Goal: Communication & Community: Connect with others

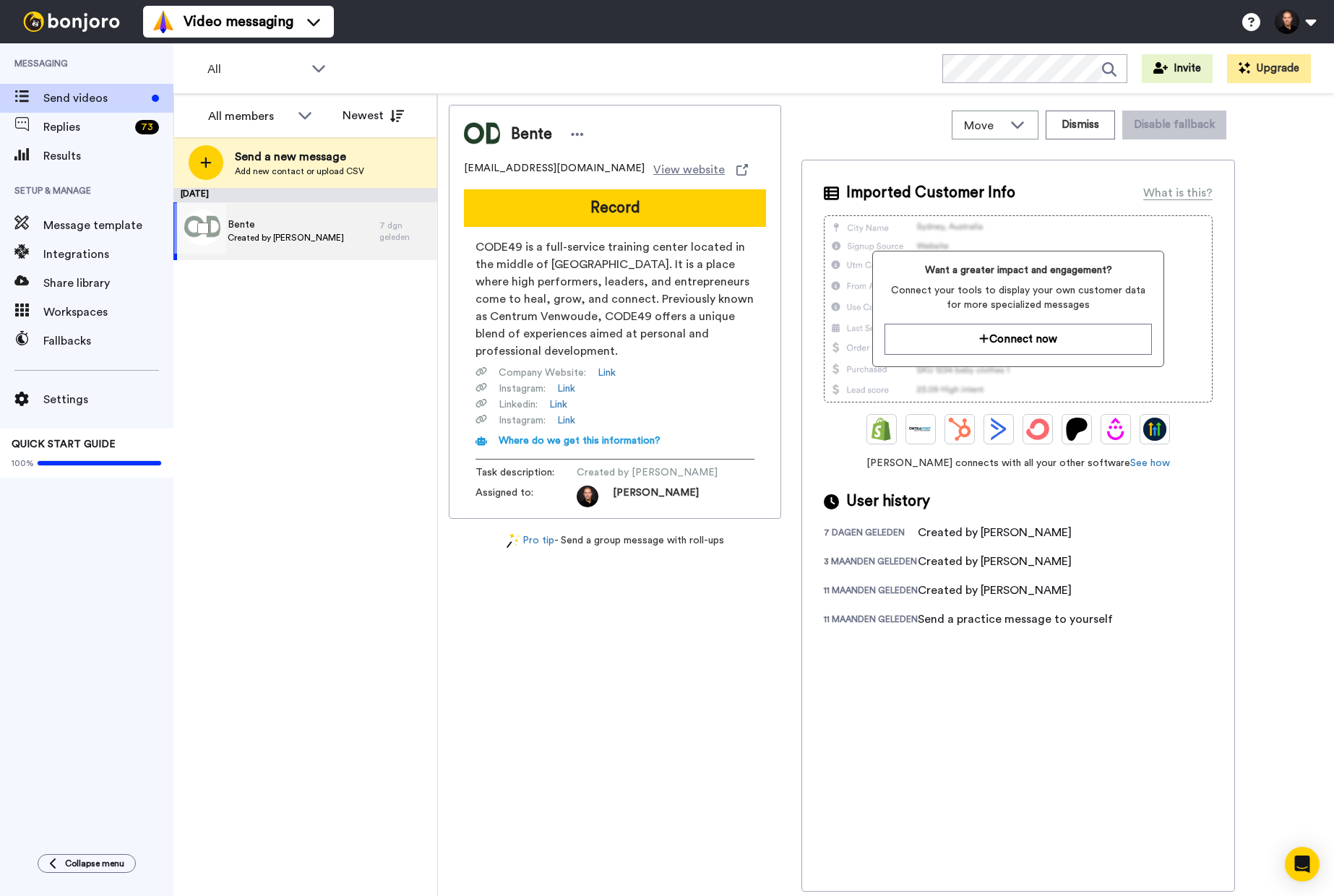
click at [304, 223] on span "Bente" at bounding box center [285, 224] width 116 height 14
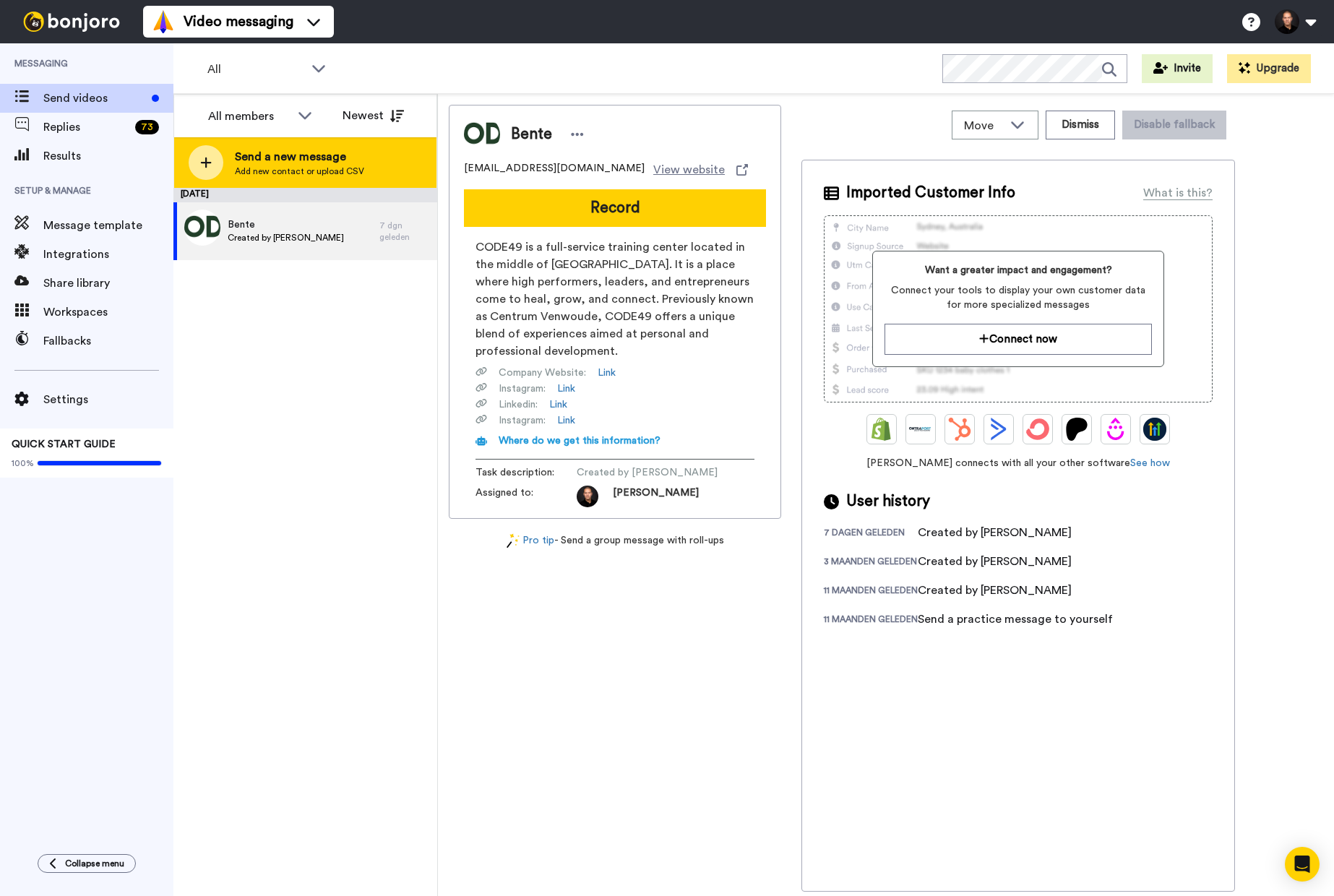
click at [327, 178] on div "Send a new message Add new contact or upload CSV" at bounding box center [306, 162] width 262 height 51
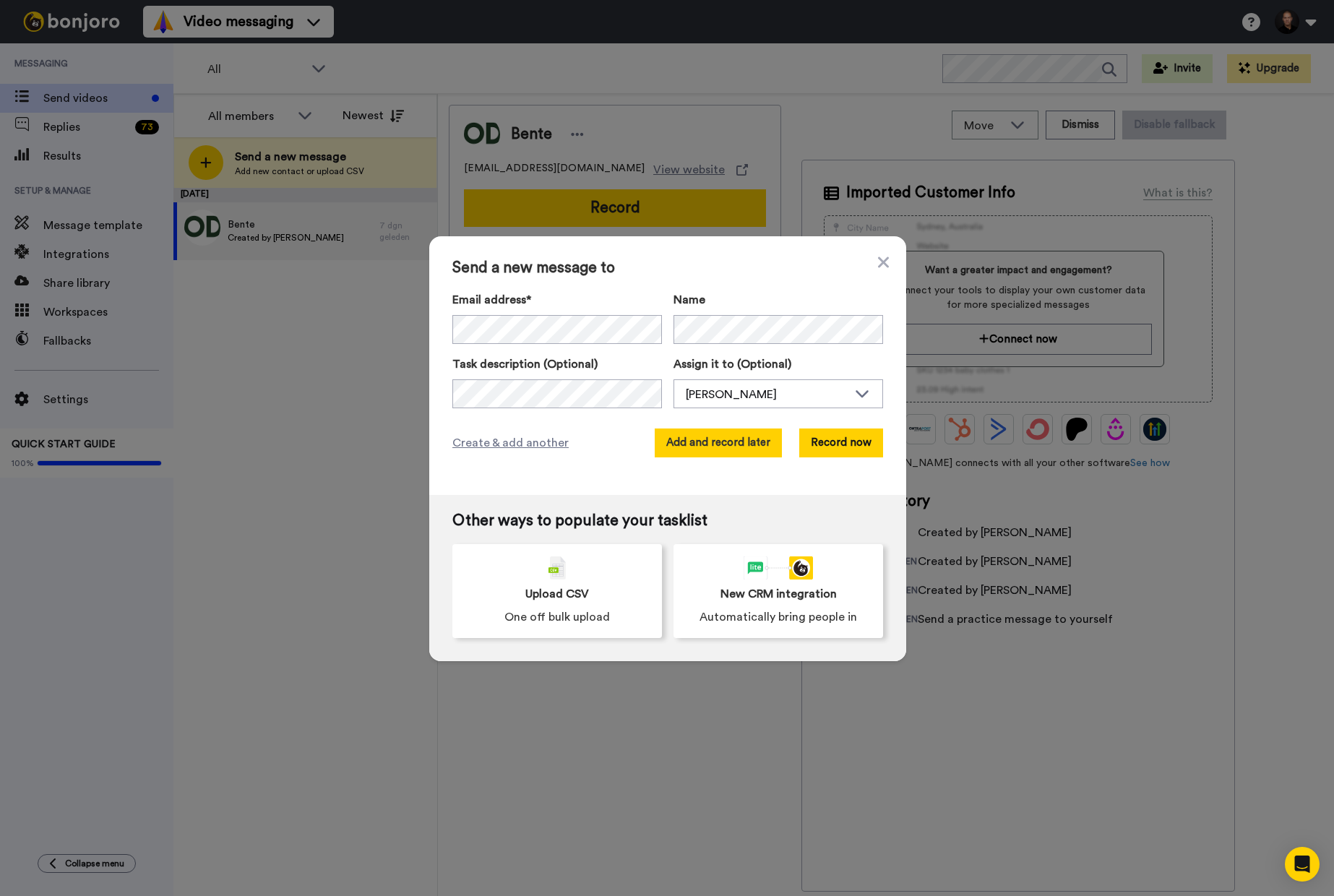
click at [735, 443] on button "Add and record later" at bounding box center [719, 443] width 127 height 29
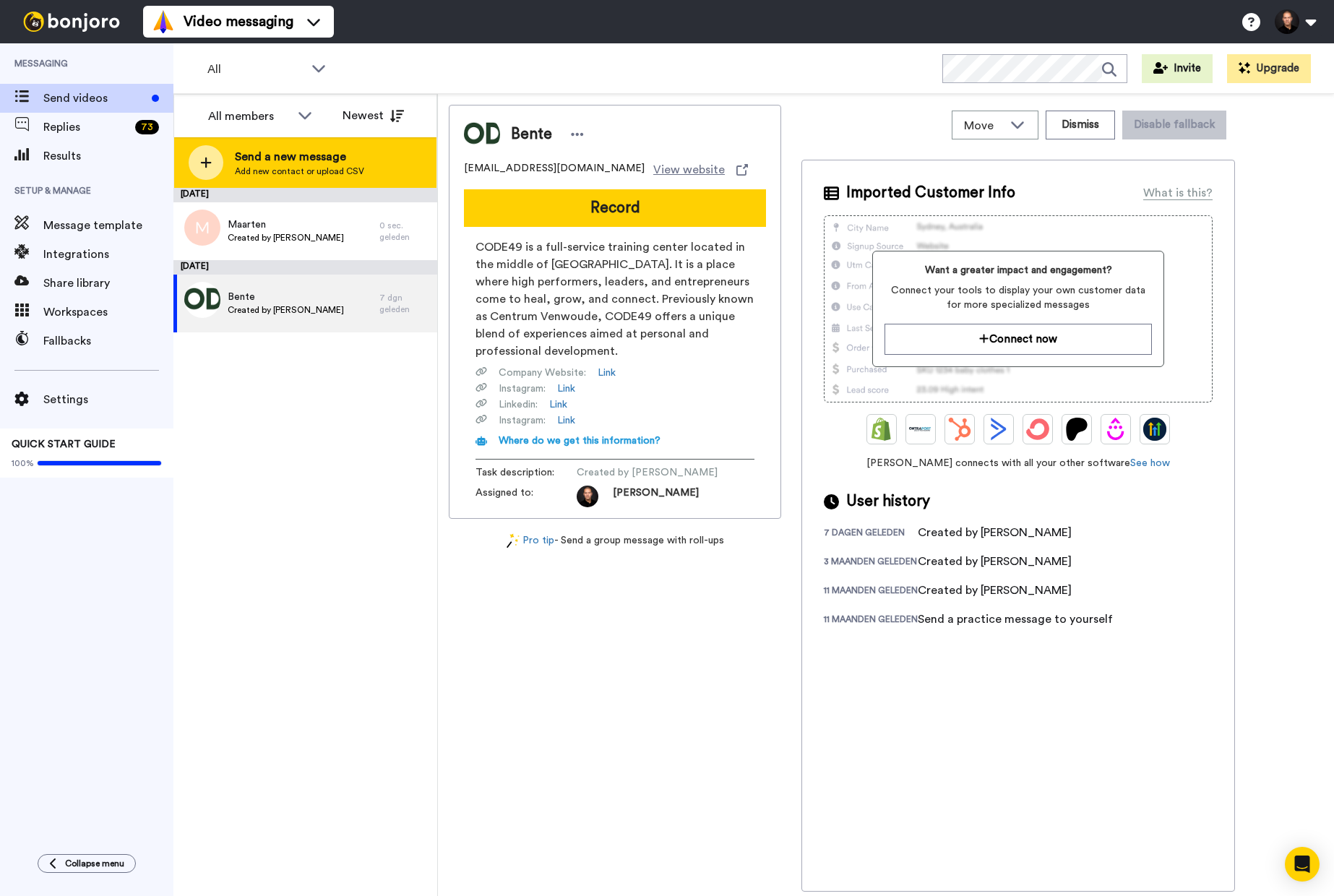
click at [292, 161] on span "Send a new message" at bounding box center [300, 157] width 130 height 17
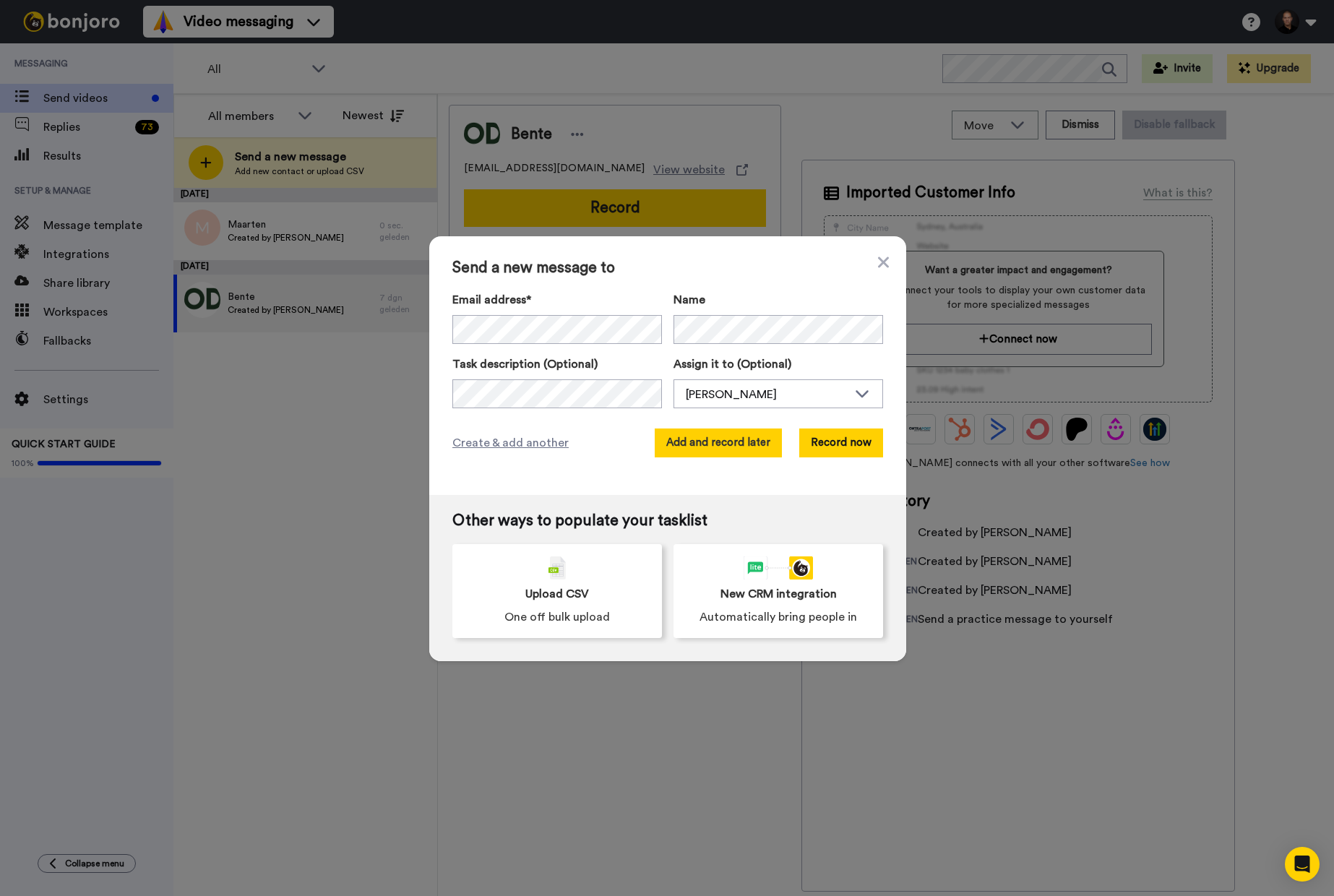
click at [745, 446] on button "Add and record later" at bounding box center [719, 443] width 127 height 29
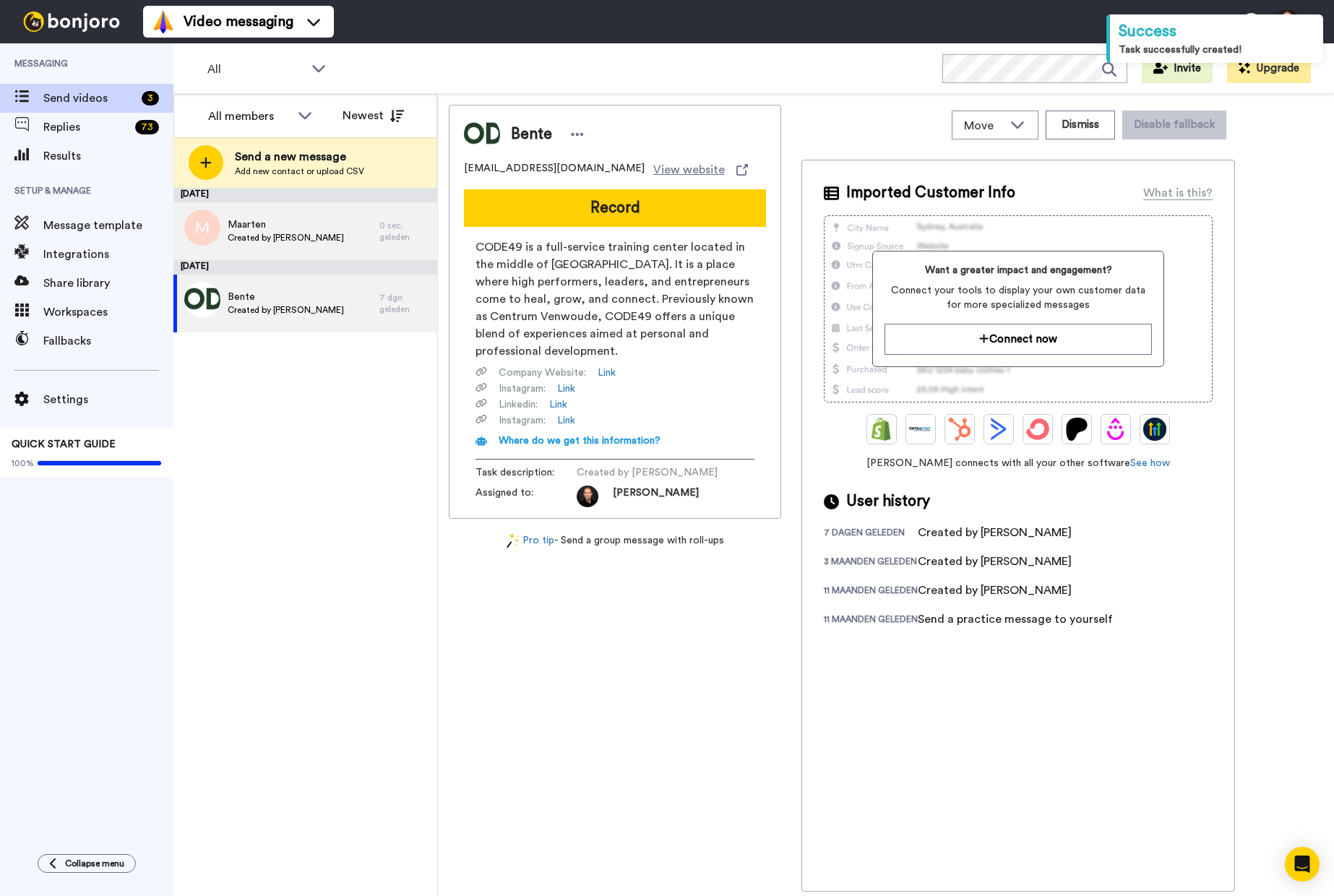
drag, startPoint x: 339, startPoint y: 361, endPoint x: 367, endPoint y: 310, distance: 58.2
click at [339, 361] on div "[DATE] [PERSON_NAME] Created by [PERSON_NAME] 0 sec. geleden [DATE] Bente Creat…" at bounding box center [306, 541] width 264 height 708
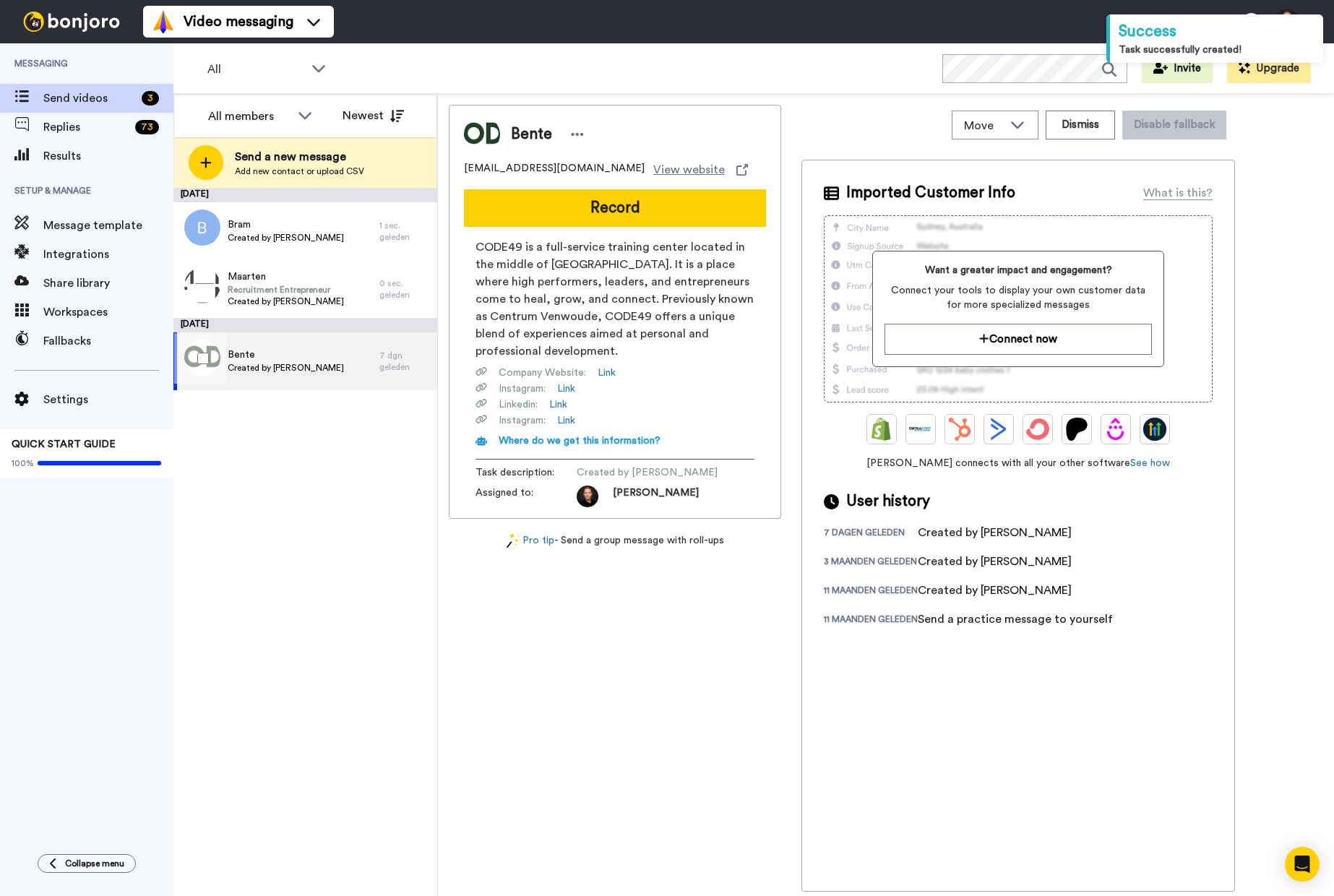
click at [272, 349] on span "Bente" at bounding box center [285, 355] width 116 height 14
click at [1100, 129] on button "Dismiss" at bounding box center [1081, 125] width 69 height 29
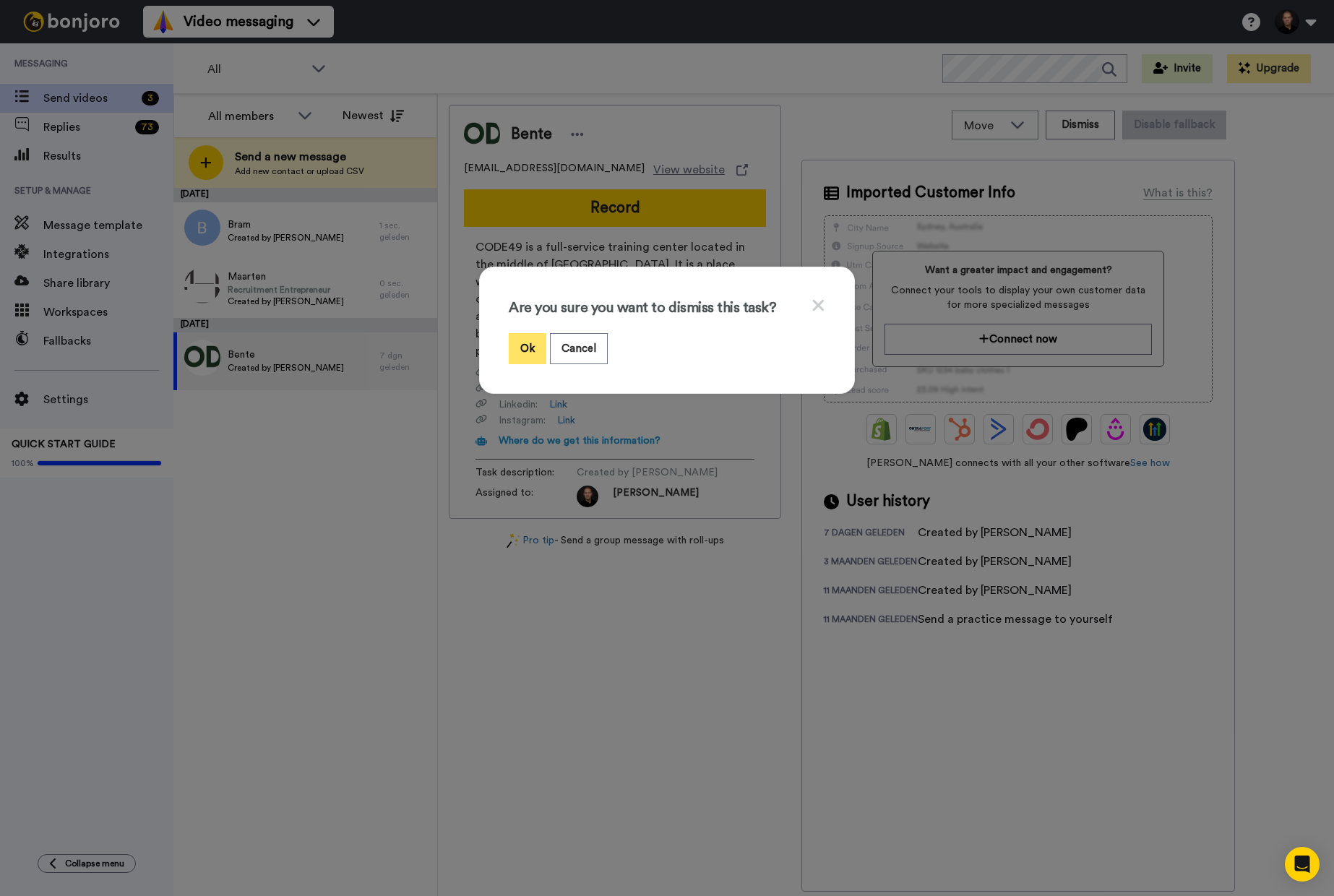
click at [532, 350] on button "Ok" at bounding box center [527, 349] width 37 height 31
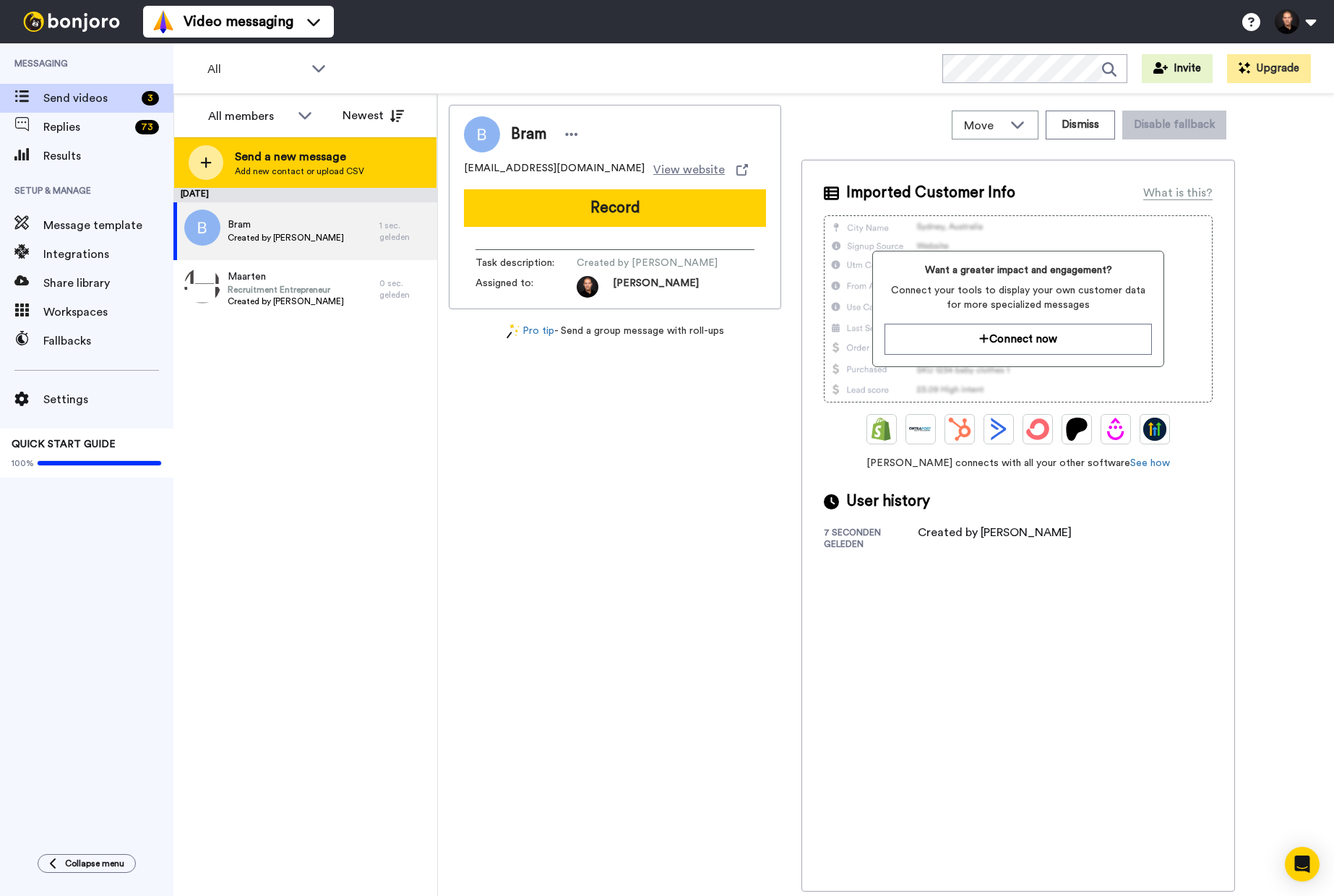
click at [305, 161] on span "Send a new message" at bounding box center [300, 157] width 130 height 17
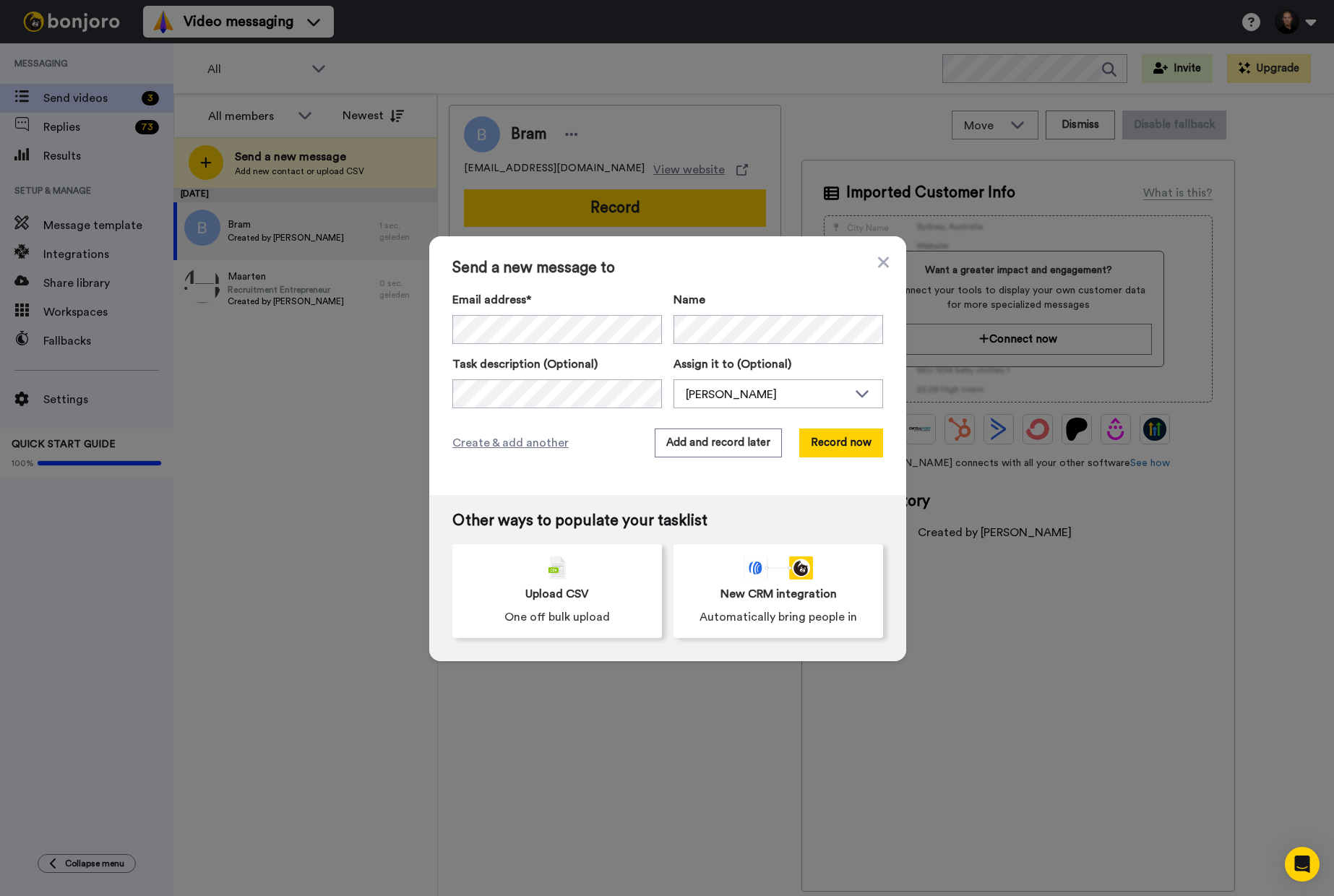
drag, startPoint x: 620, startPoint y: 347, endPoint x: 609, endPoint y: 346, distance: 11.0
click at [617, 347] on div "Email address* Name Task description (Optional) Assign it to (Optional) [PERSON…" at bounding box center [668, 349] width 431 height 117
click at [705, 430] on button "Add and record later" at bounding box center [719, 443] width 127 height 29
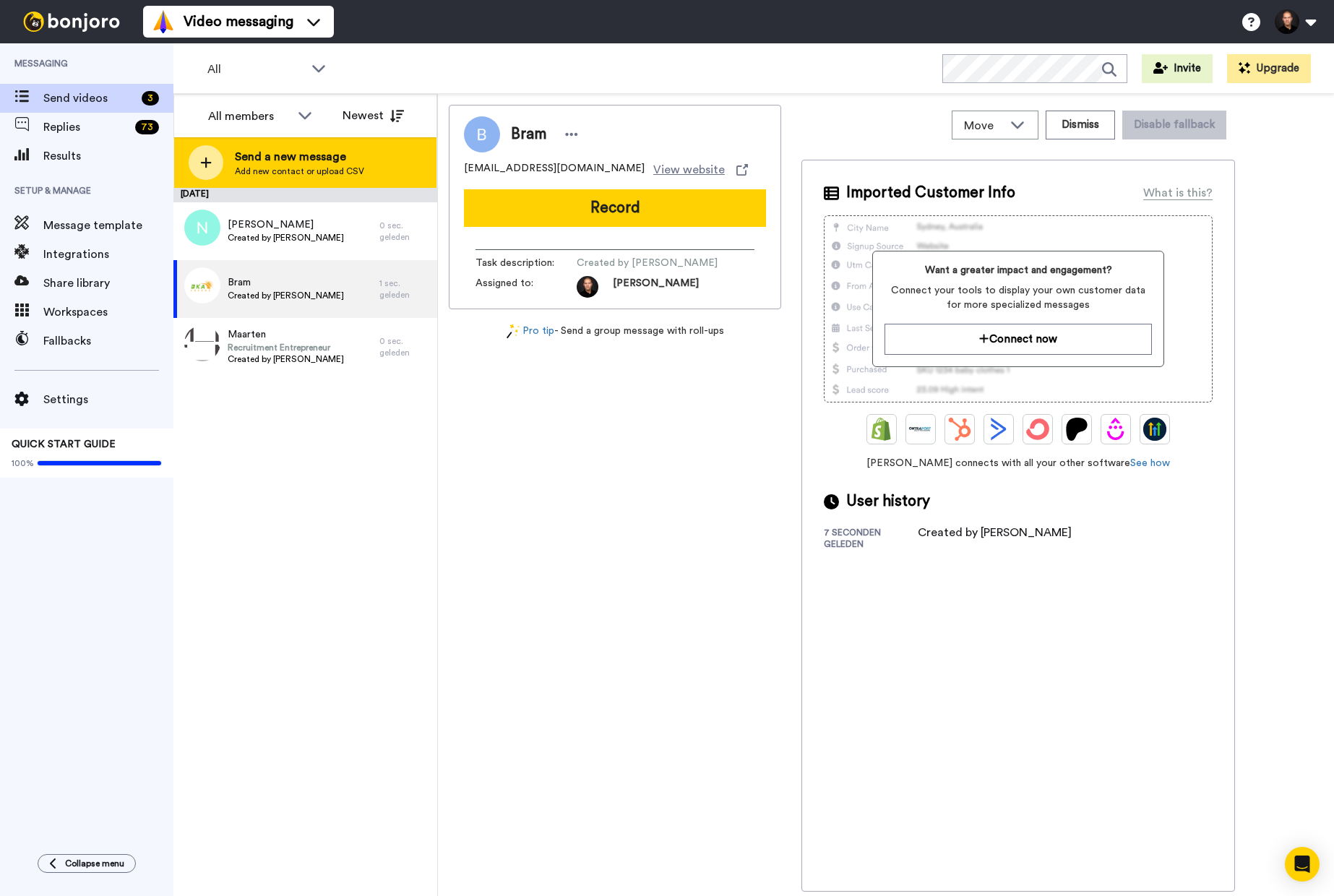
click at [245, 169] on span "Add new contact or upload CSV" at bounding box center [300, 172] width 130 height 12
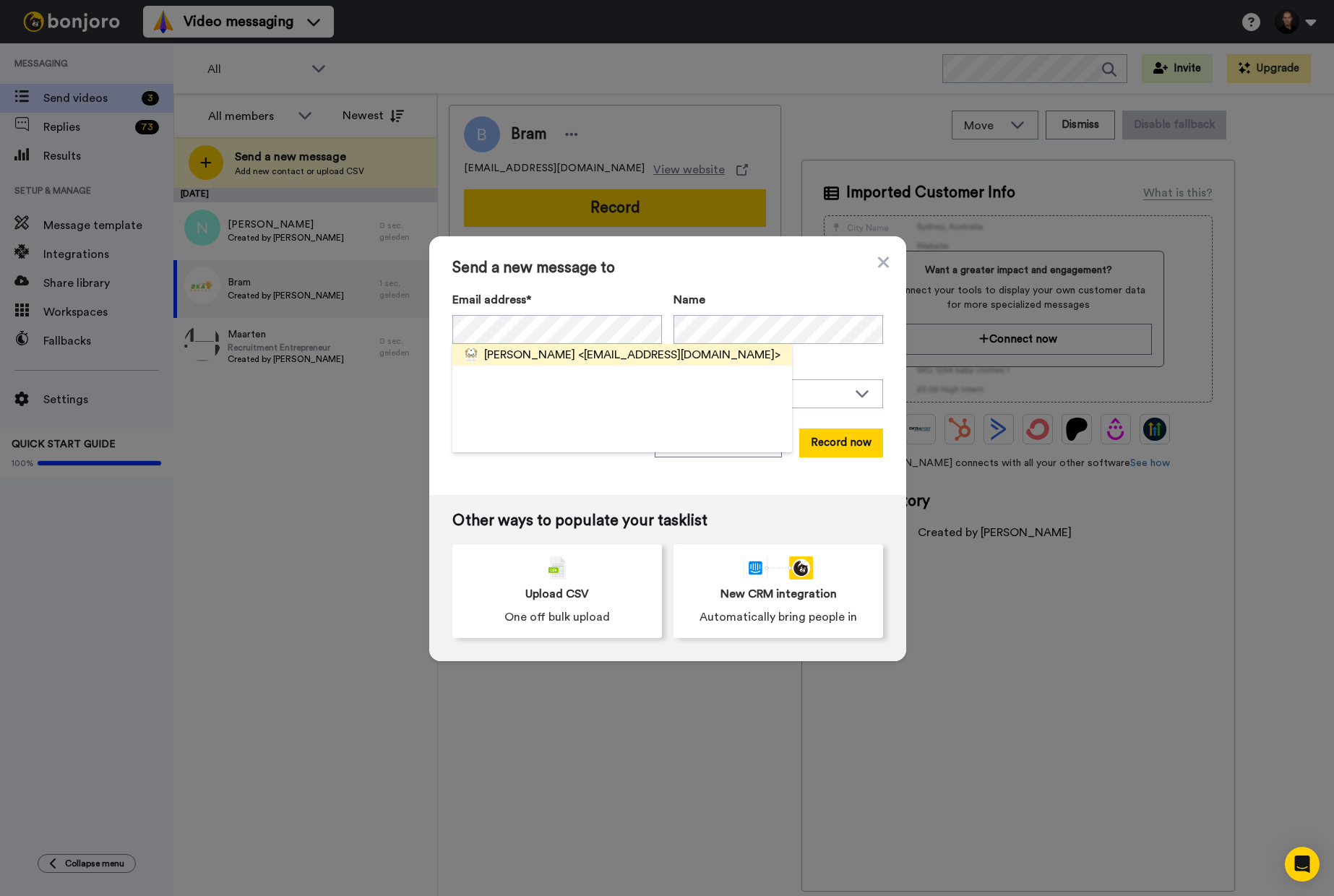
click at [663, 360] on span "<[EMAIL_ADDRESS][DOMAIN_NAME]>" at bounding box center [679, 355] width 202 height 17
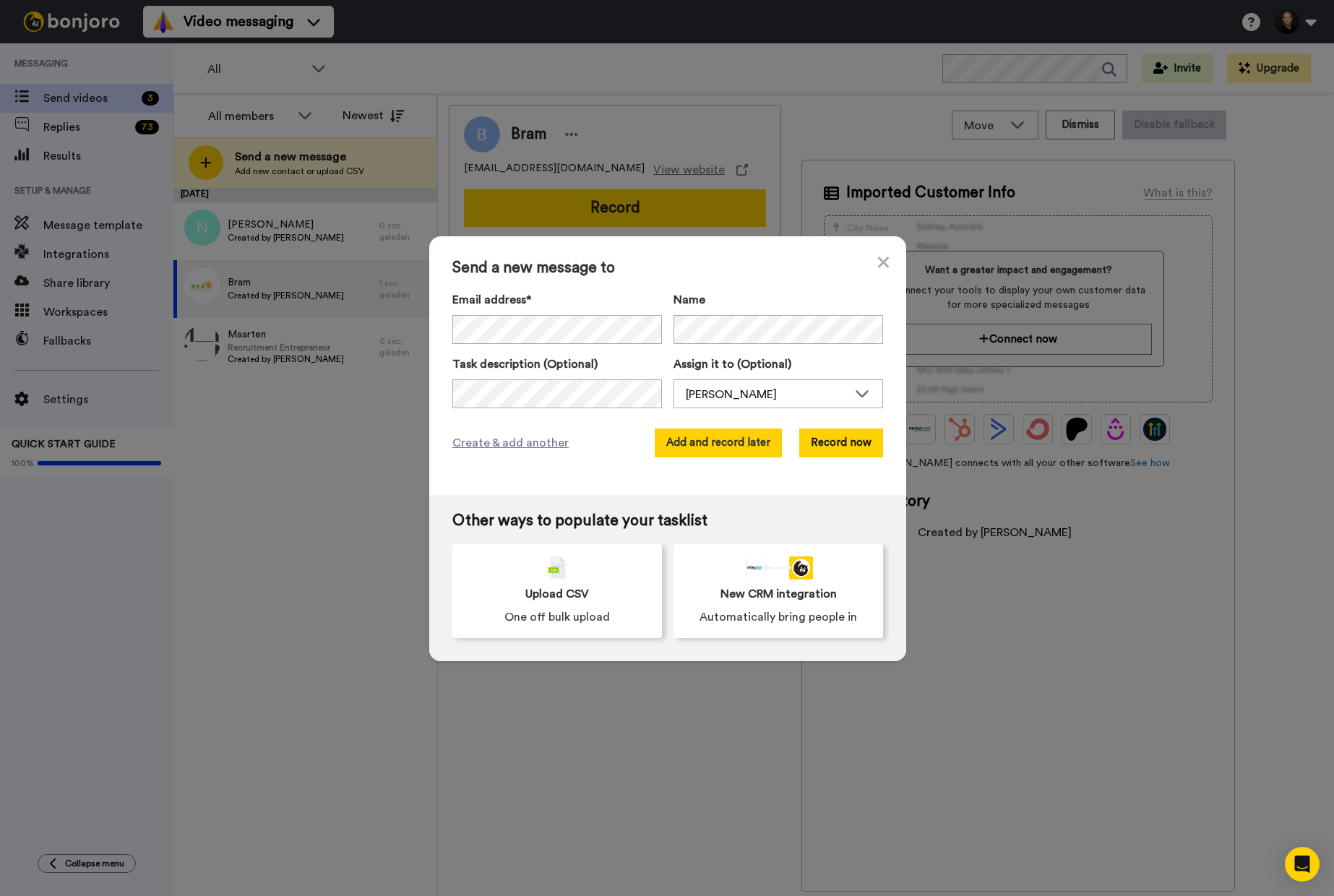
click at [743, 445] on button "Add and record later" at bounding box center [719, 443] width 127 height 29
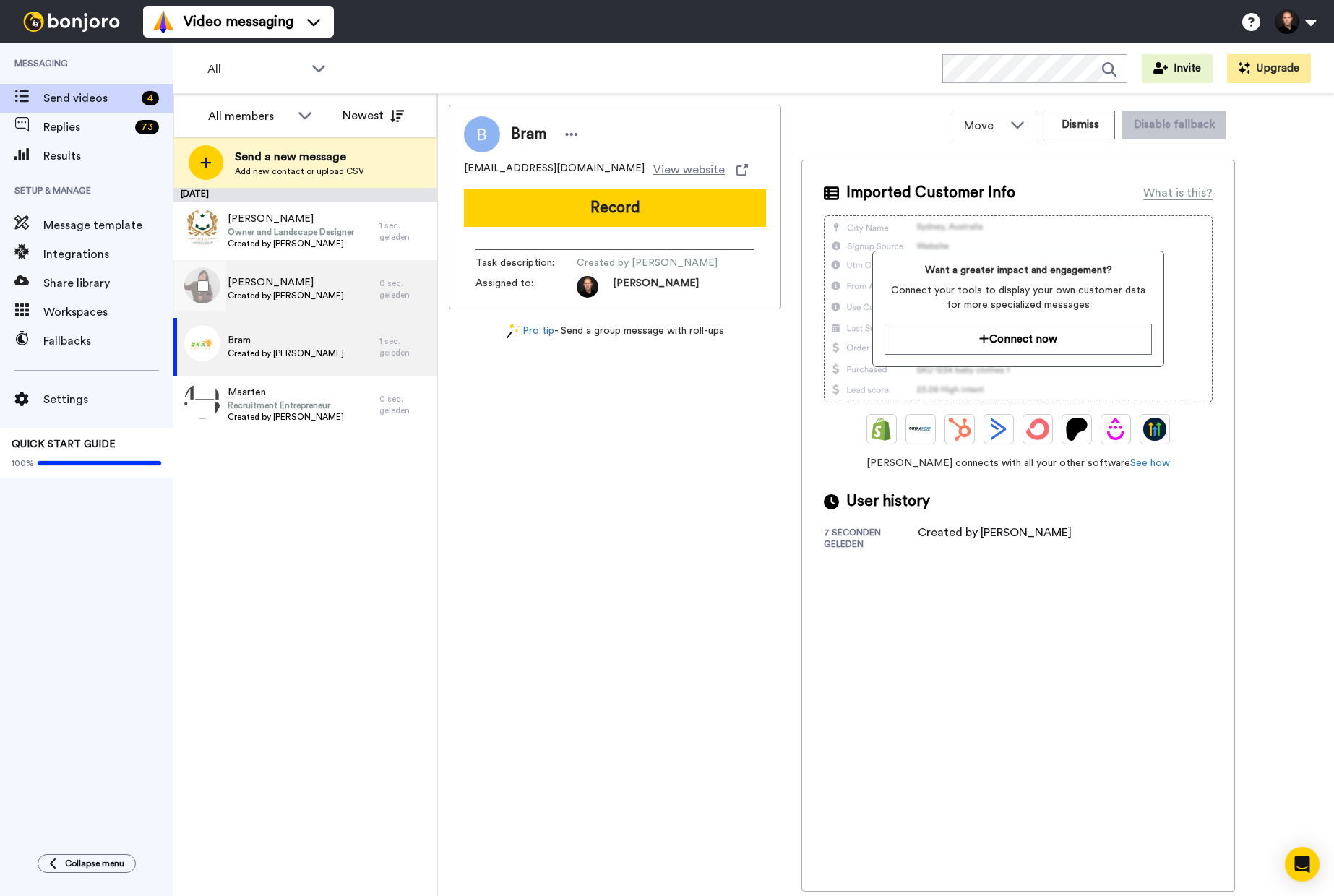
click at [230, 274] on div "[PERSON_NAME] Created by [PERSON_NAME]" at bounding box center [276, 289] width 206 height 58
